Goal: Obtain resource: Obtain resource

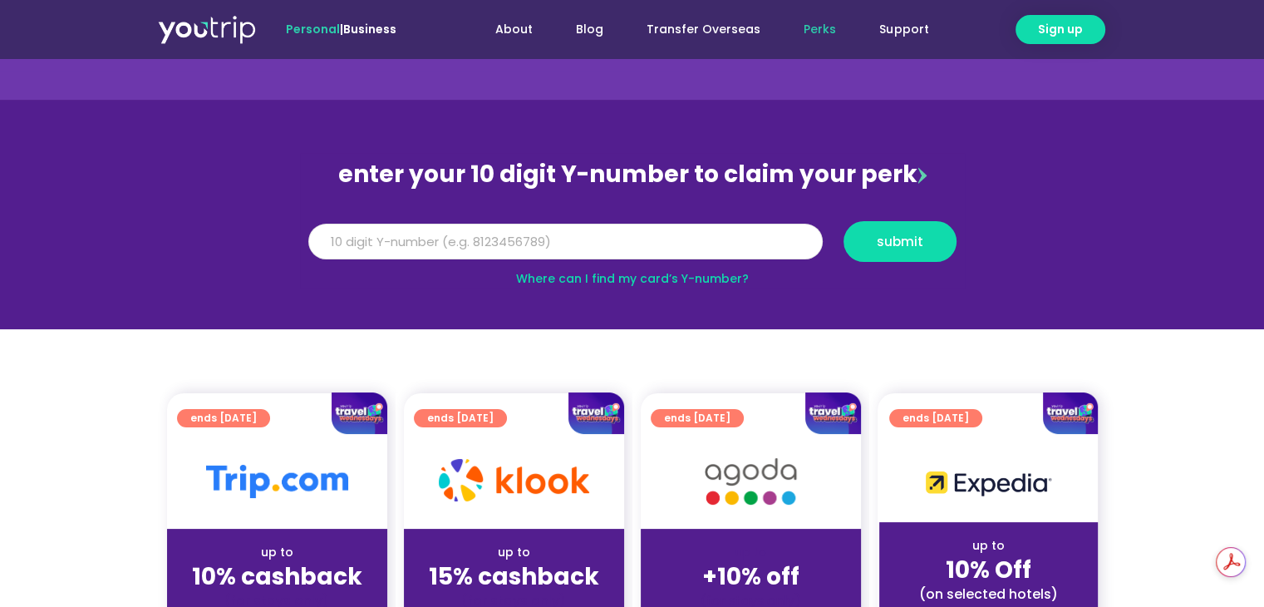
click at [384, 251] on input "Y Number" at bounding box center [565, 242] width 514 height 37
type input "8113984640"
click at [887, 254] on button "submit" at bounding box center [899, 241] width 113 height 41
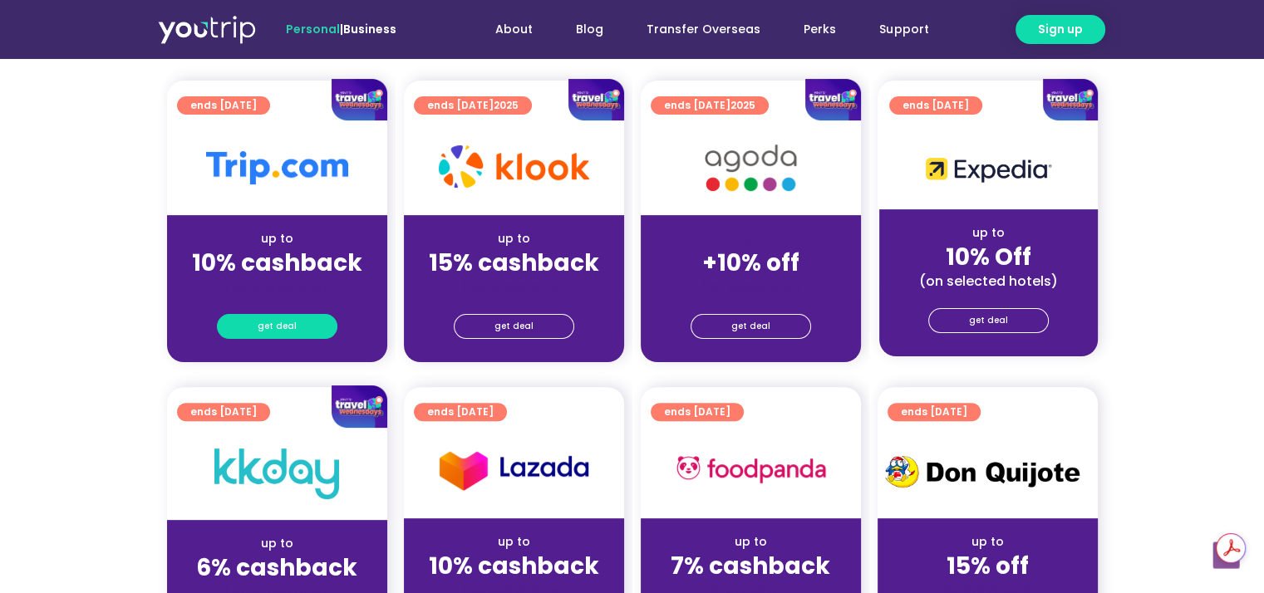
click at [268, 333] on span "get deal" at bounding box center [277, 326] width 39 height 23
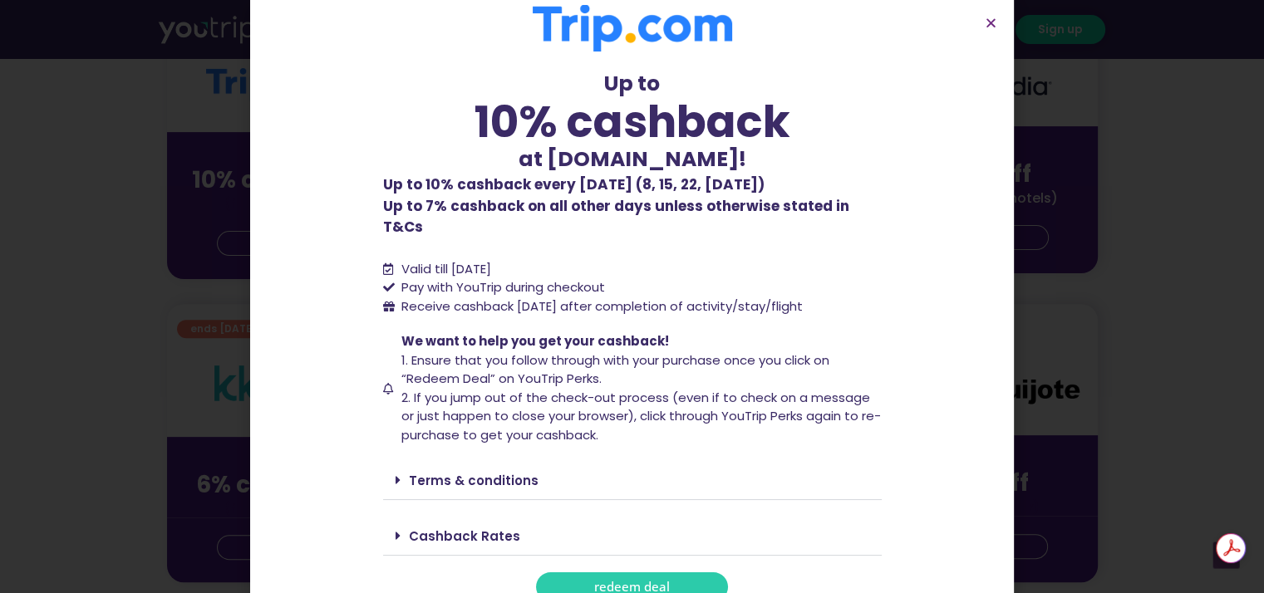
click at [647, 581] on span "redeem deal" at bounding box center [632, 587] width 76 height 12
